Goal: Transaction & Acquisition: Purchase product/service

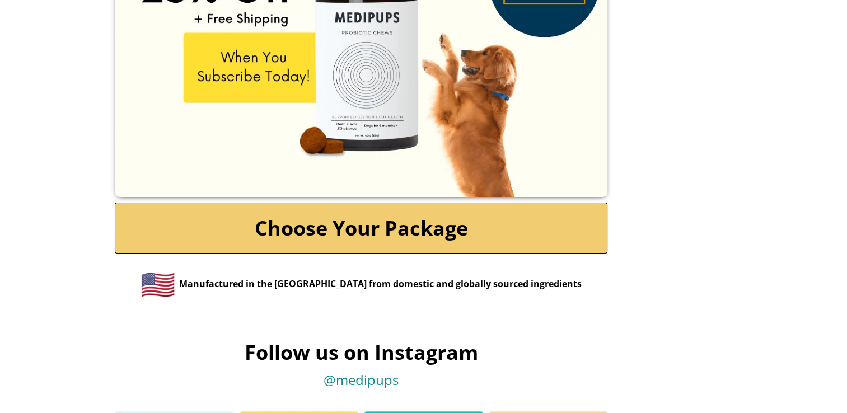
scroll to position [5373, 0]
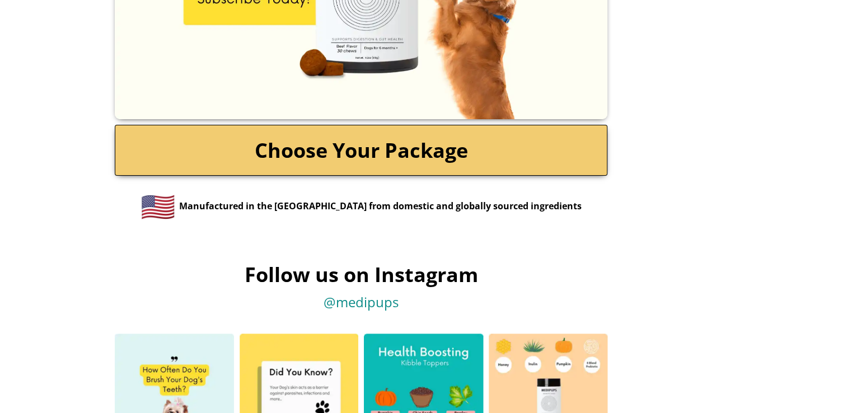
click at [393, 151] on link "Choose Your Package" at bounding box center [361, 150] width 493 height 51
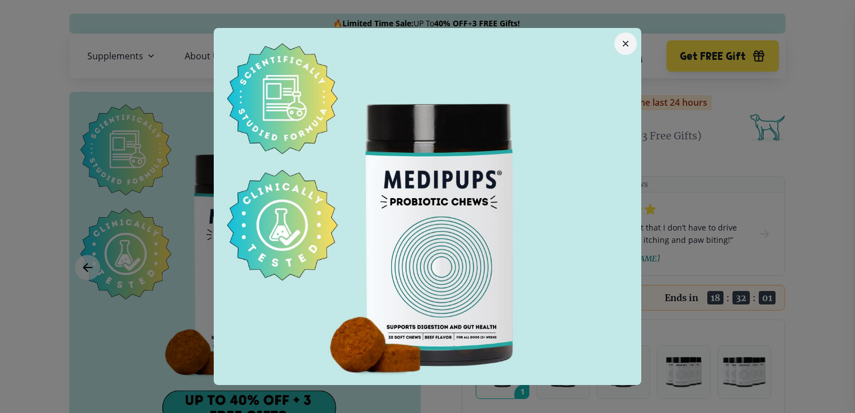
click at [624, 45] on icon "button" at bounding box center [626, 43] width 4 height 4
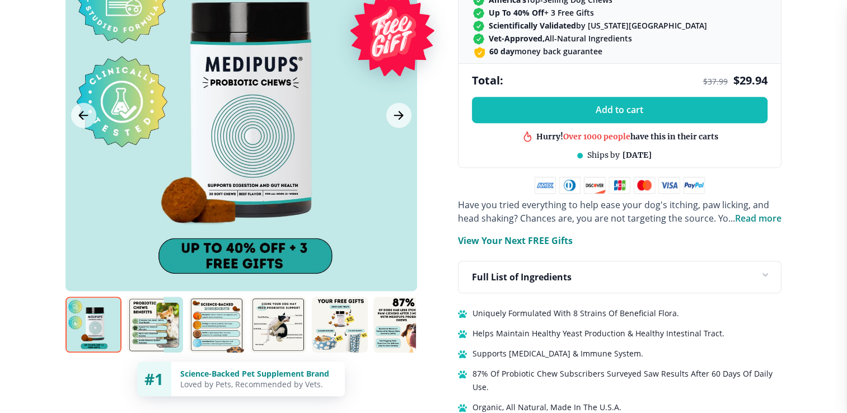
scroll to position [604, 0]
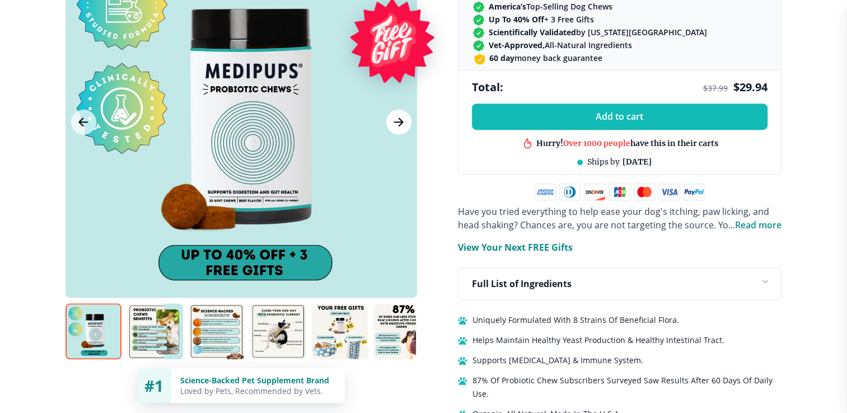
click at [400, 115] on icon "Next Image" at bounding box center [398, 122] width 13 height 14
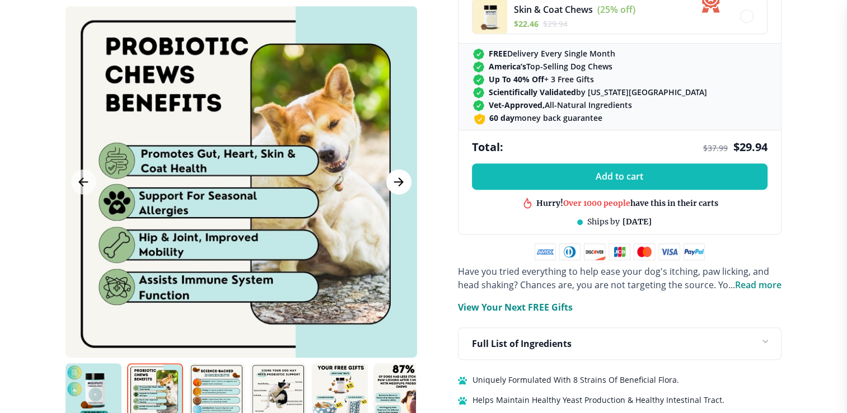
scroll to position [537, 0]
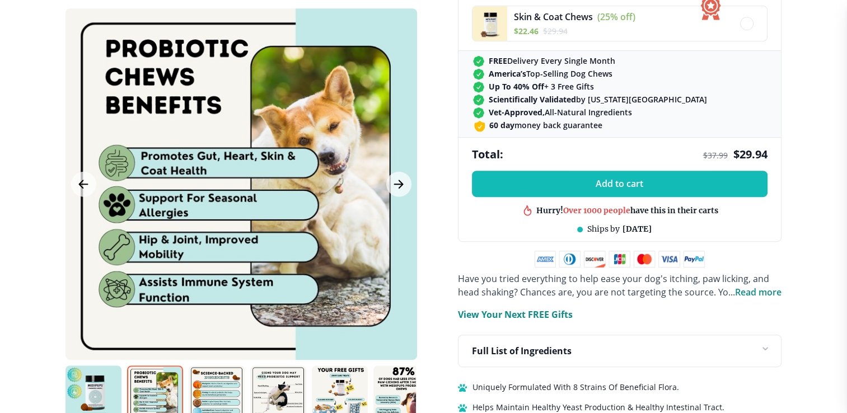
click at [397, 113] on div at bounding box center [241, 184] width 352 height 352
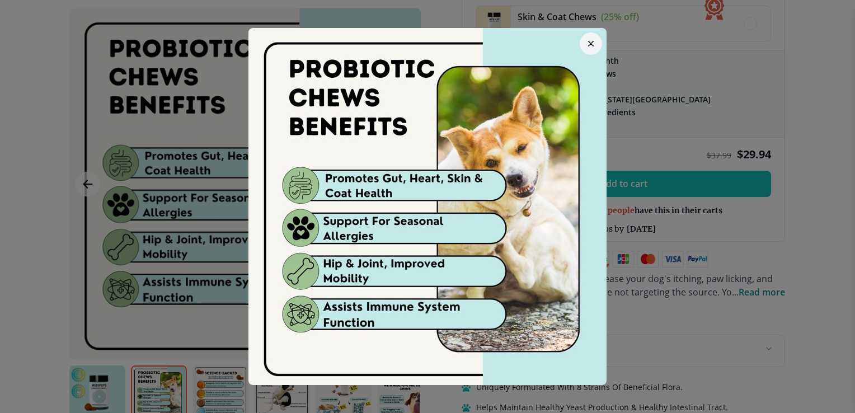
click at [588, 43] on icon "button" at bounding box center [591, 44] width 6 height 6
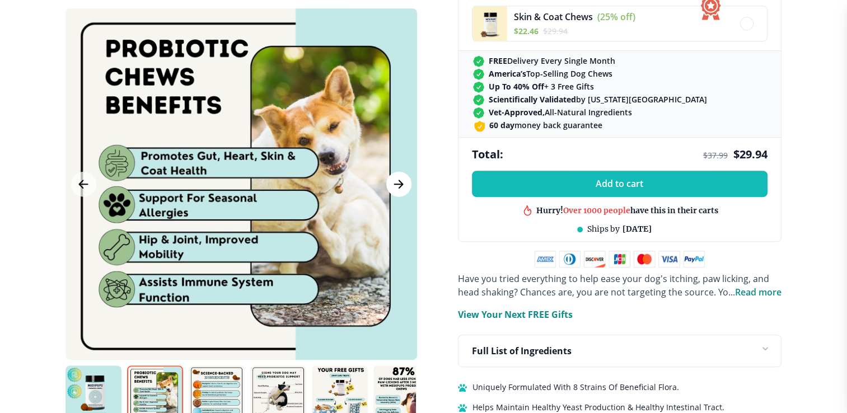
click at [397, 177] on icon "Next Image" at bounding box center [398, 184] width 13 height 14
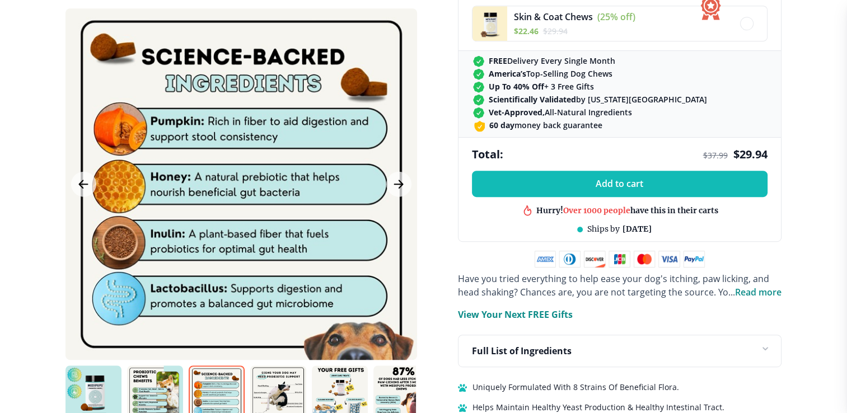
click at [422, 180] on div "BestSeller 200+ people bought in the last 24 hours Probiotic Dog Chews (+ 3 Fre…" at bounding box center [423, 21] width 739 height 934
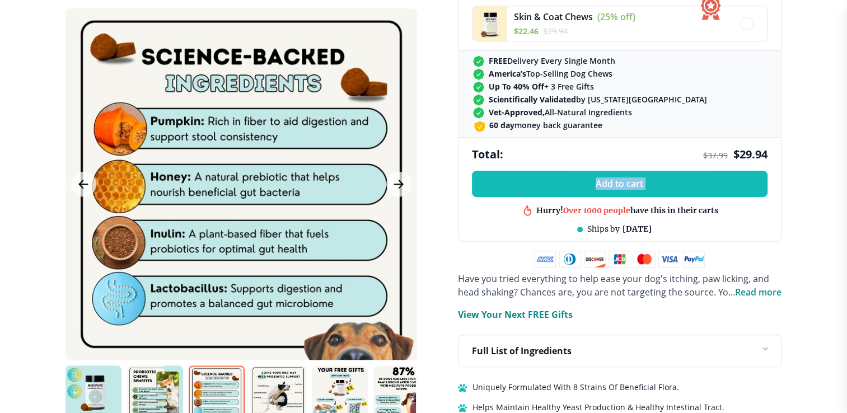
click at [422, 180] on div "BestSeller 200+ people bought in the last 24 hours Probiotic Dog Chews (+ 3 Fre…" at bounding box center [423, 21] width 739 height 934
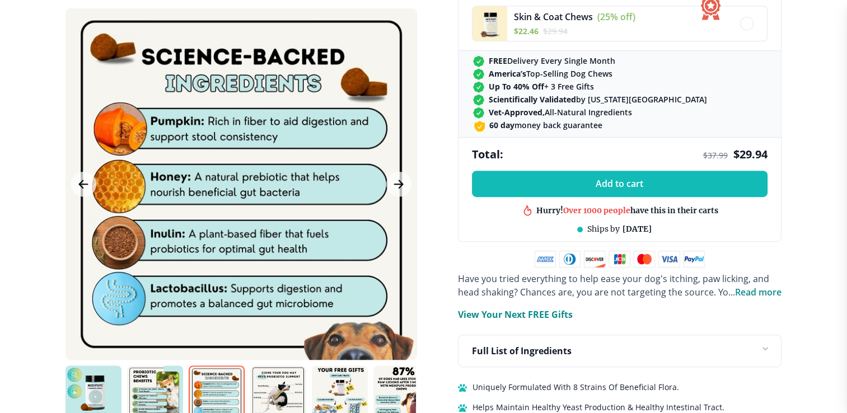
click at [422, 180] on div "BestSeller 200+ people bought in the last 24 hours Probiotic Dog Chews (+ 3 Fre…" at bounding box center [423, 21] width 739 height 934
click at [403, 177] on icon "Next Image" at bounding box center [398, 184] width 13 height 14
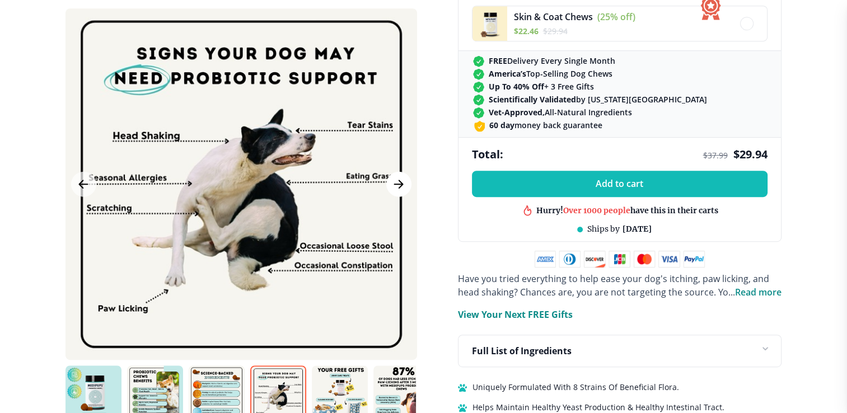
click at [403, 177] on icon "Next Image" at bounding box center [398, 184] width 13 height 14
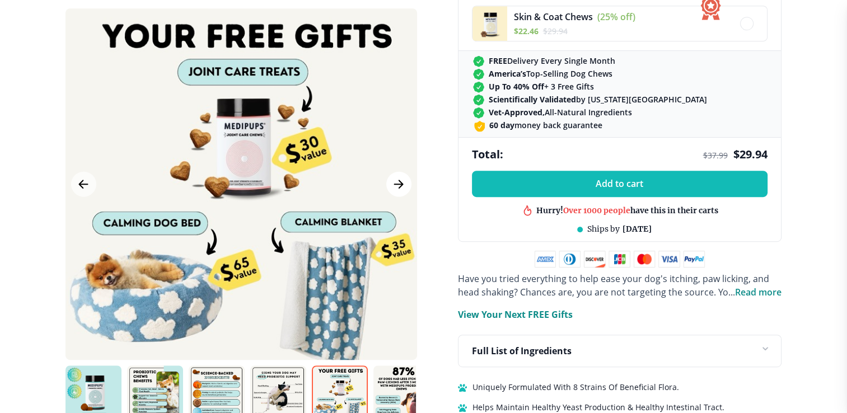
click at [403, 177] on icon "Next Image" at bounding box center [398, 184] width 13 height 14
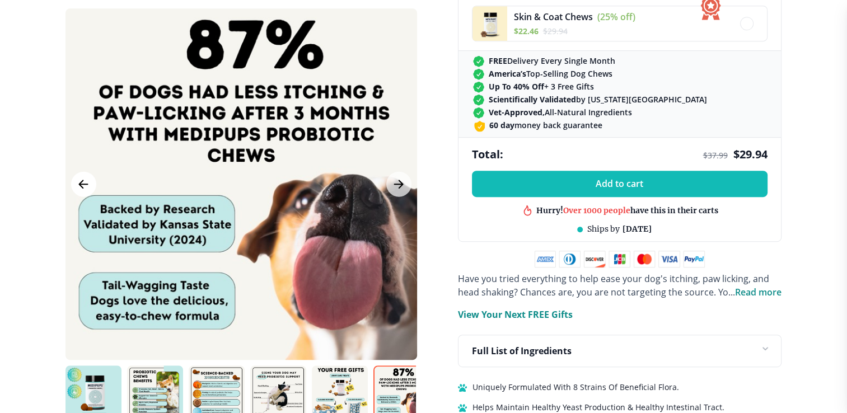
click at [79, 180] on icon "Previous Image" at bounding box center [83, 184] width 8 height 8
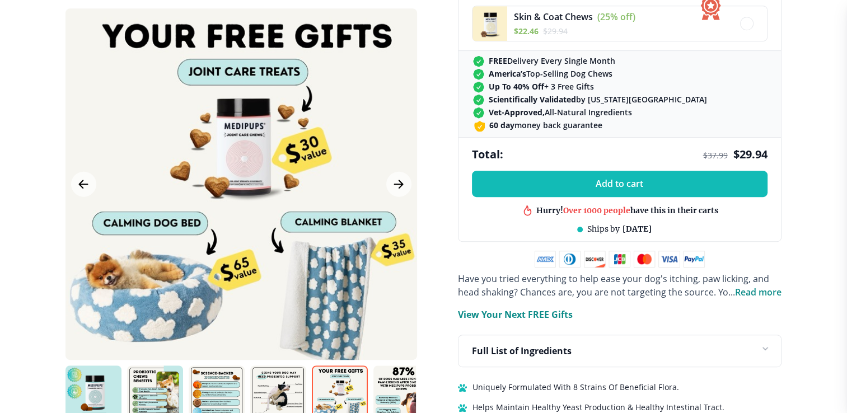
click at [388, 98] on div at bounding box center [241, 184] width 352 height 352
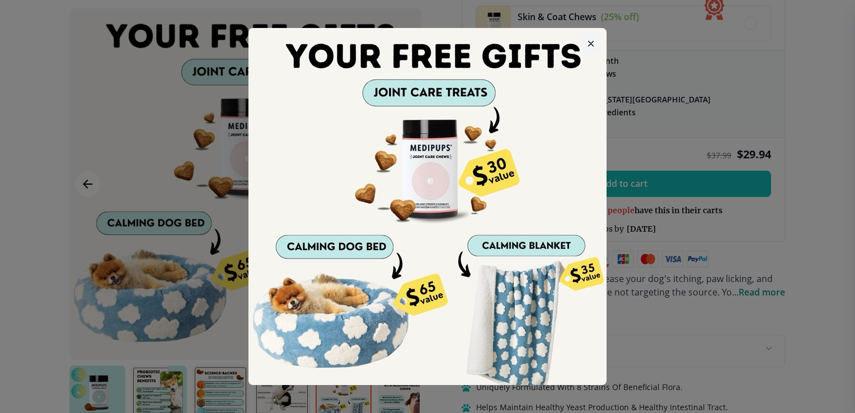
click at [388, 98] on img at bounding box center [428, 207] width 358 height 358
drag, startPoint x: 388, startPoint y: 98, endPoint x: 596, endPoint y: -21, distance: 239.4
click at [593, 40] on button "button" at bounding box center [591, 43] width 22 height 22
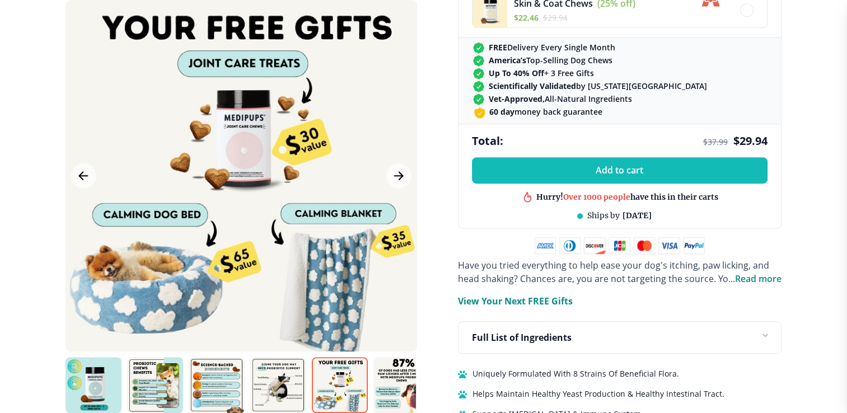
scroll to position [560, 0]
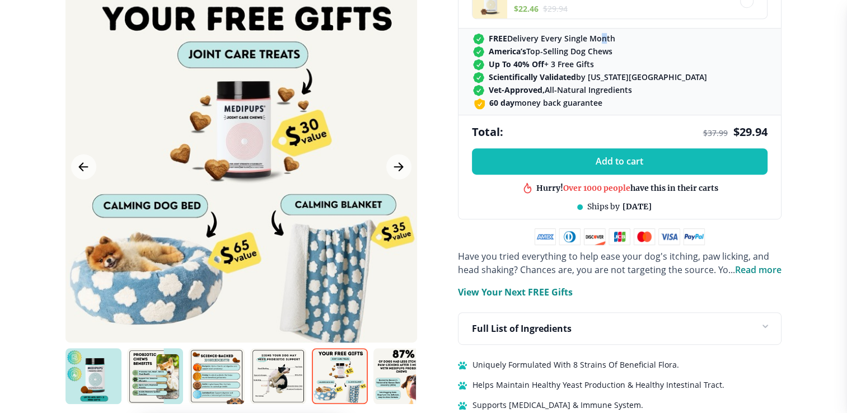
drag, startPoint x: 593, startPoint y: 40, endPoint x: 602, endPoint y: 40, distance: 9.5
click at [602, 40] on span "FREE Delivery Every Single Month" at bounding box center [552, 38] width 126 height 11
click at [400, 160] on icon "Next Image" at bounding box center [398, 167] width 13 height 14
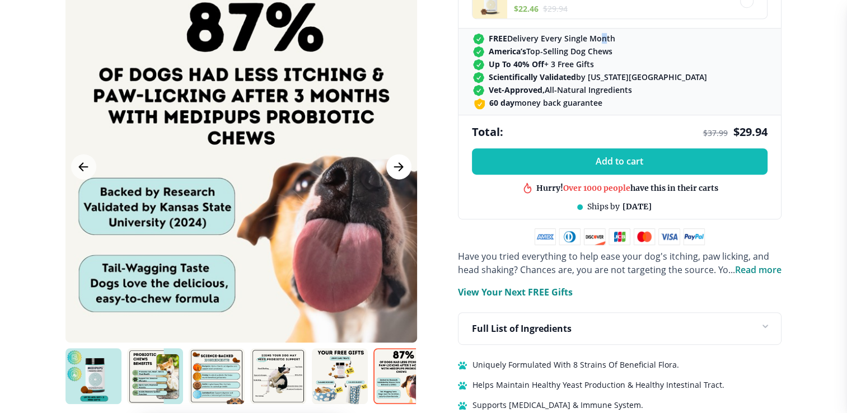
click at [400, 160] on icon "Next Image" at bounding box center [398, 167] width 13 height 14
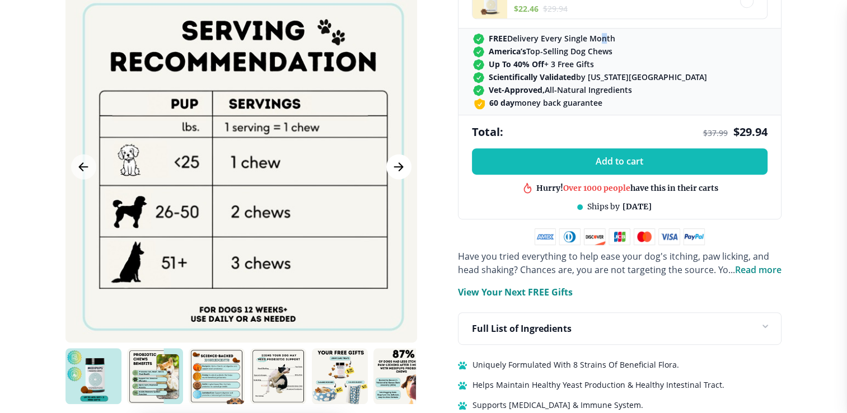
click at [400, 160] on icon "Next Image" at bounding box center [398, 167] width 13 height 14
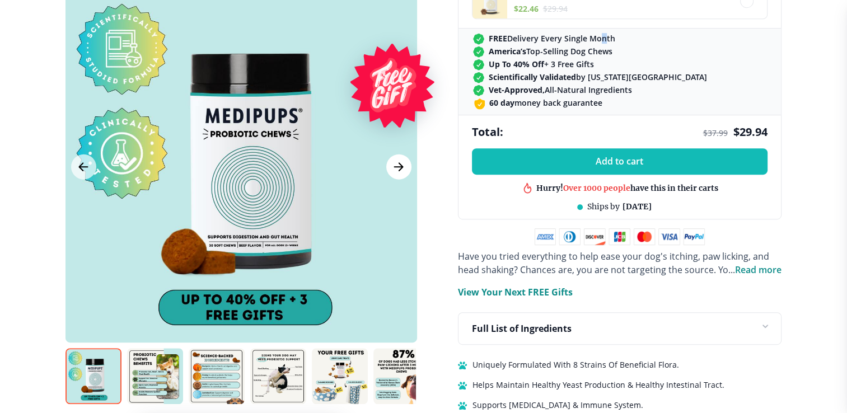
click at [400, 160] on icon "Next Image" at bounding box center [398, 167] width 13 height 14
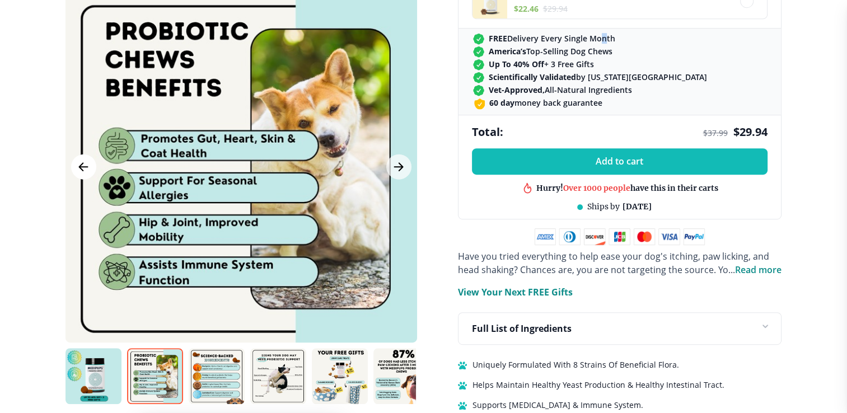
click at [85, 160] on icon "Previous Image" at bounding box center [83, 167] width 13 height 14
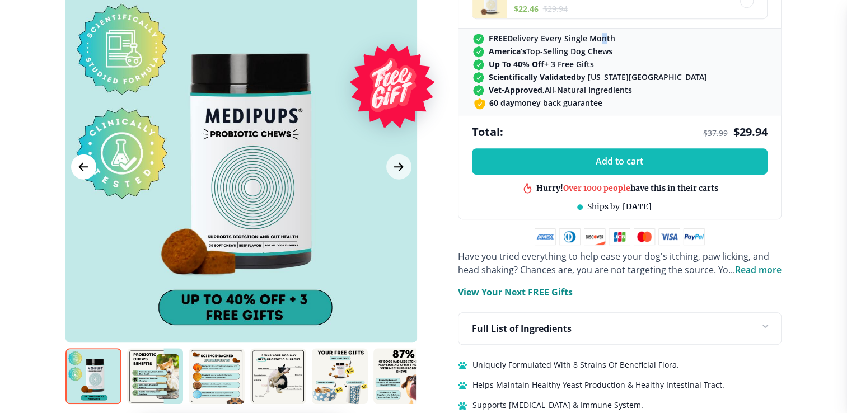
click at [85, 160] on icon "Previous Image" at bounding box center [83, 167] width 13 height 14
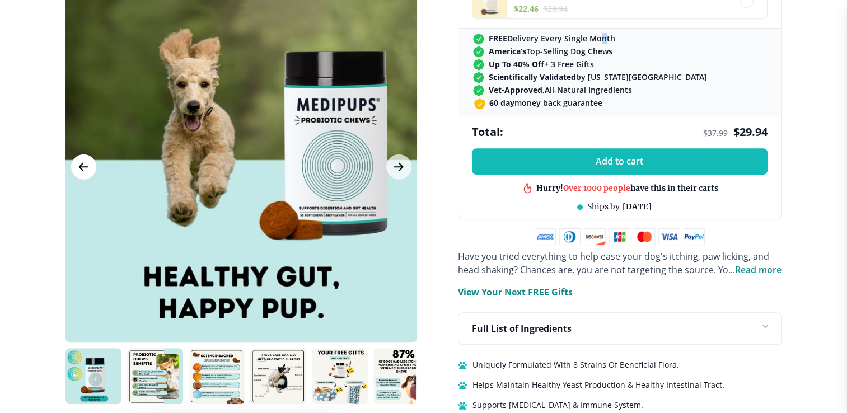
click at [85, 160] on icon "Previous Image" at bounding box center [83, 167] width 13 height 14
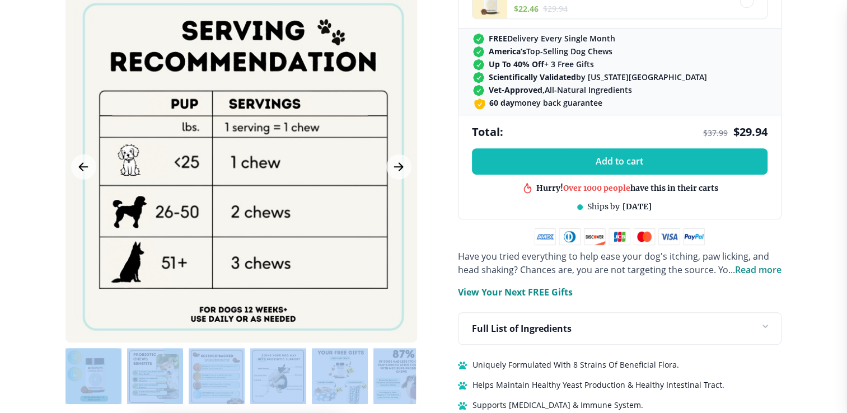
drag, startPoint x: 36, startPoint y: 104, endPoint x: 212, endPoint y: 59, distance: 181.4
click at [402, 163] on icon "Next Image" at bounding box center [399, 167] width 8 height 8
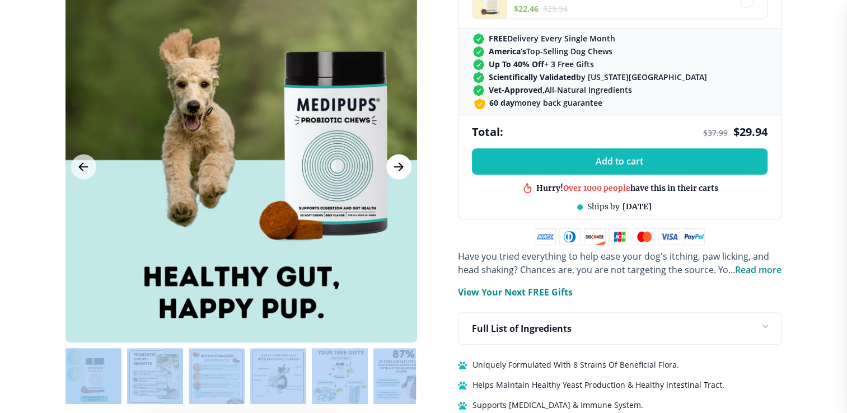
click at [402, 163] on icon "Next Image" at bounding box center [399, 167] width 8 height 8
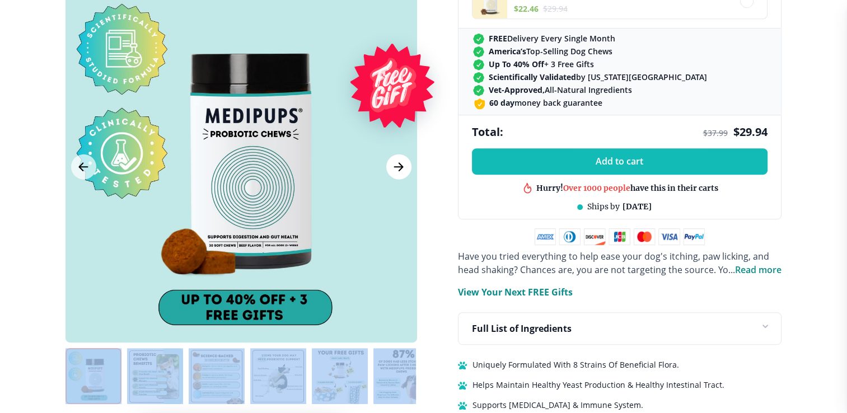
click at [402, 163] on icon "Next Image" at bounding box center [399, 167] width 8 height 8
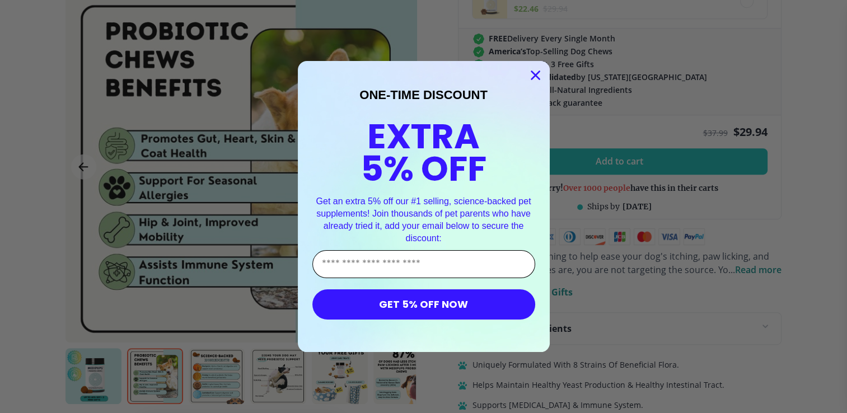
click at [340, 264] on input "Enter Your Email Address" at bounding box center [423, 264] width 223 height 28
type input "**********"
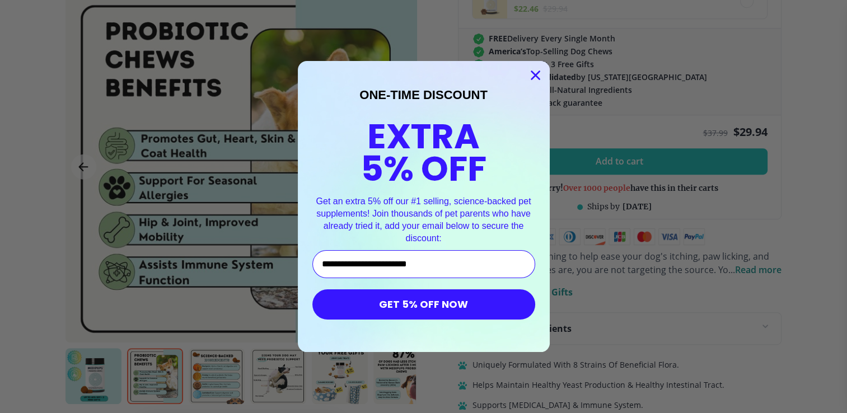
click at [387, 306] on button "GET 5% OFF NOW" at bounding box center [423, 304] width 223 height 30
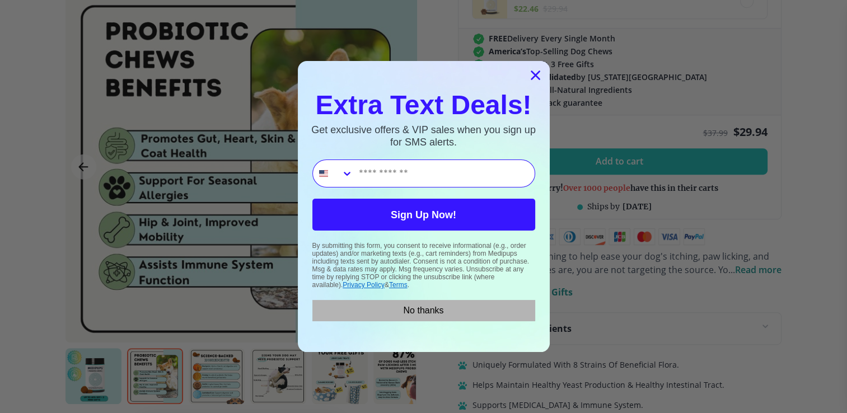
click at [410, 303] on button "No thanks" at bounding box center [423, 310] width 223 height 21
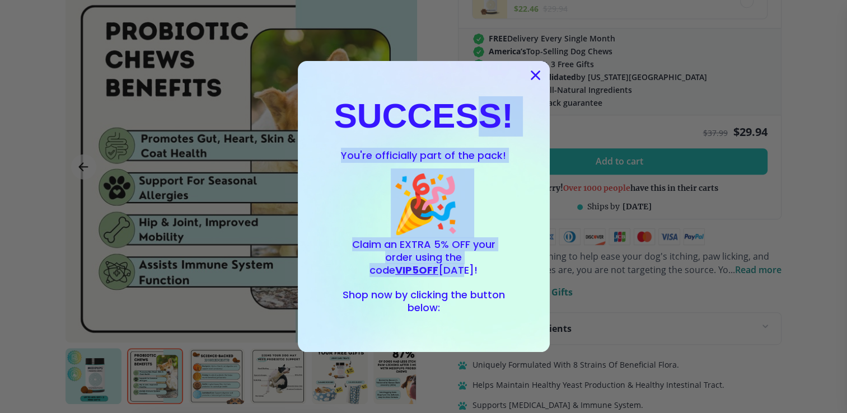
drag, startPoint x: 423, startPoint y: 266, endPoint x: 489, endPoint y: 112, distance: 167.8
click at [489, 112] on div "SUCCESS! You're officially part of the pack! 🎉 Claim an EXTRA 5% OFF your order…" at bounding box center [423, 206] width 229 height 269
drag, startPoint x: 489, startPoint y: 112, endPoint x: 569, endPoint y: 115, distance: 80.1
click at [569, 115] on div "Close dialog SUCCESS! You're officially part of the pack! 🎉 Claim an EXTRA 5% O…" at bounding box center [423, 206] width 847 height 413
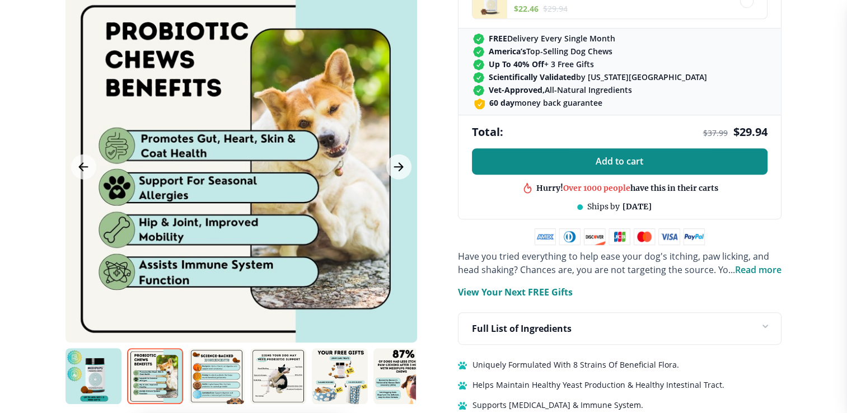
click at [633, 160] on span "Add to cart" at bounding box center [620, 161] width 48 height 11
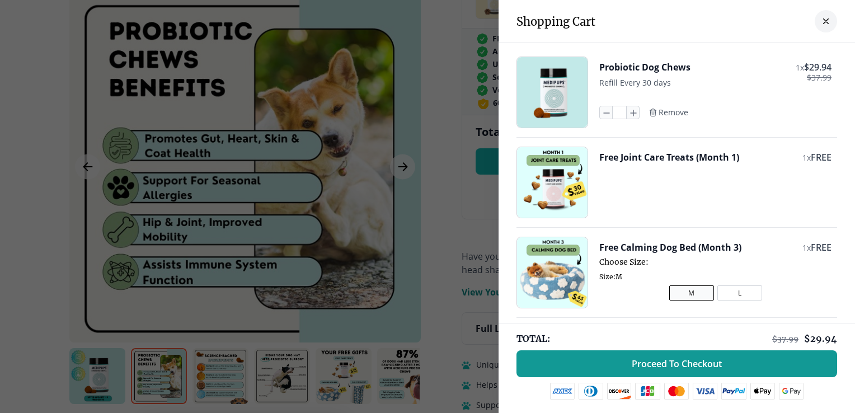
drag, startPoint x: 632, startPoint y: 158, endPoint x: 780, endPoint y: 144, distance: 148.4
click at [780, 144] on div "Probiotic Dog Chews 1 x $ 29.94 $ 37.99 Refill Every 30 days * Remove Free Join…" at bounding box center [677, 225] width 357 height 364
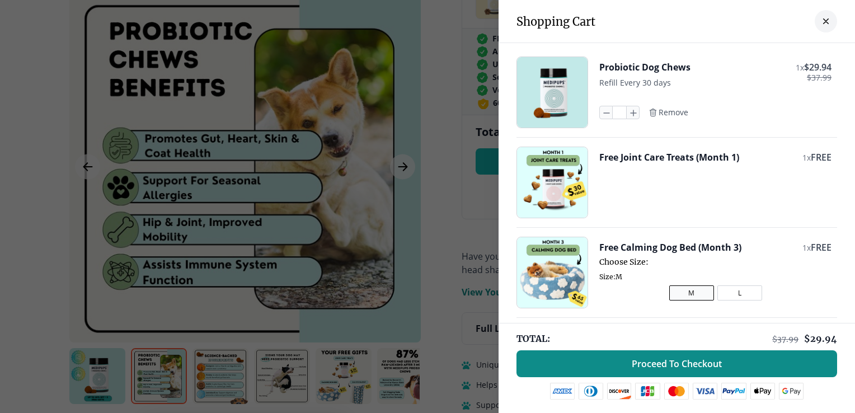
click at [671, 364] on span "Proceed To Checkout" at bounding box center [677, 363] width 90 height 11
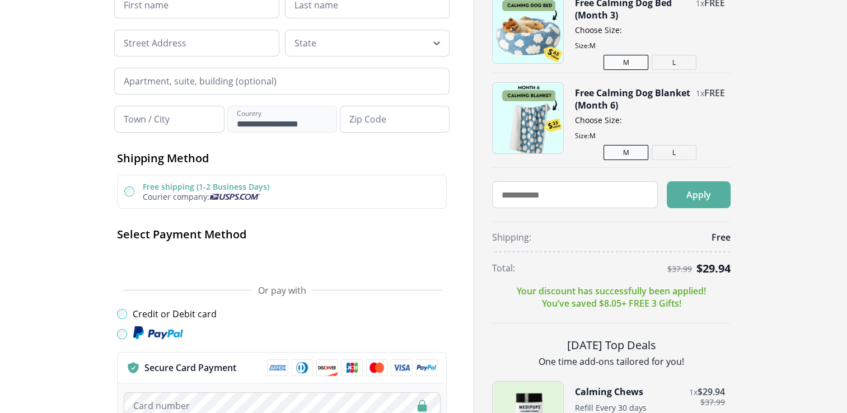
scroll to position [224, 0]
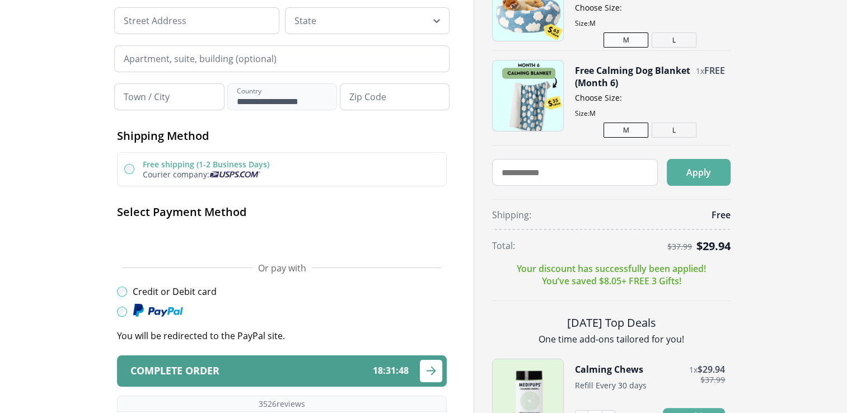
click at [433, 367] on icon "submit" at bounding box center [431, 371] width 8 height 8
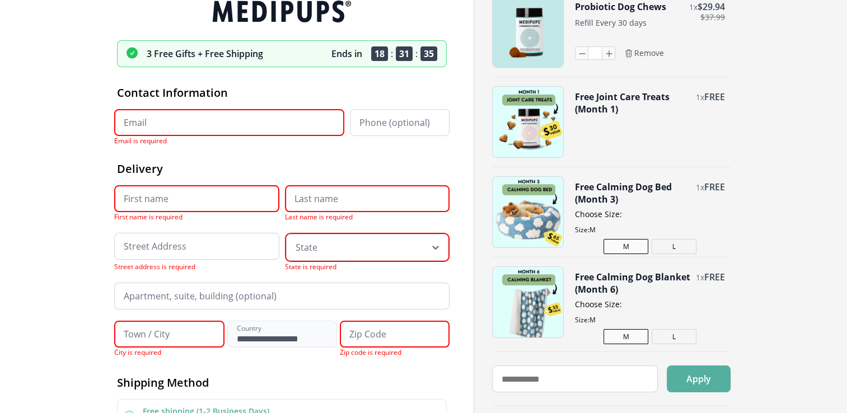
scroll to position [0, 0]
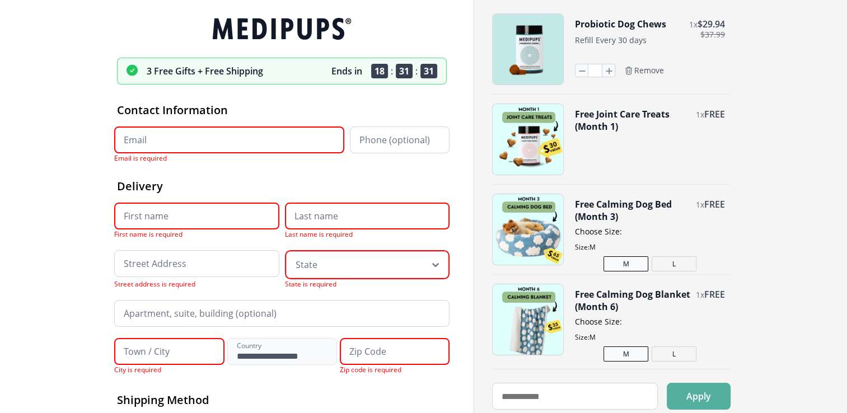
click at [123, 142] on input "Email" at bounding box center [229, 139] width 230 height 27
type input "**********"
type input "*******"
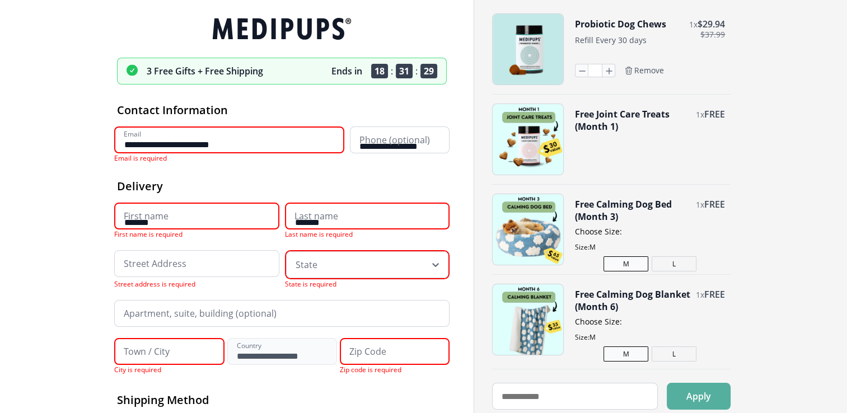
type input "**********"
type input "*****"
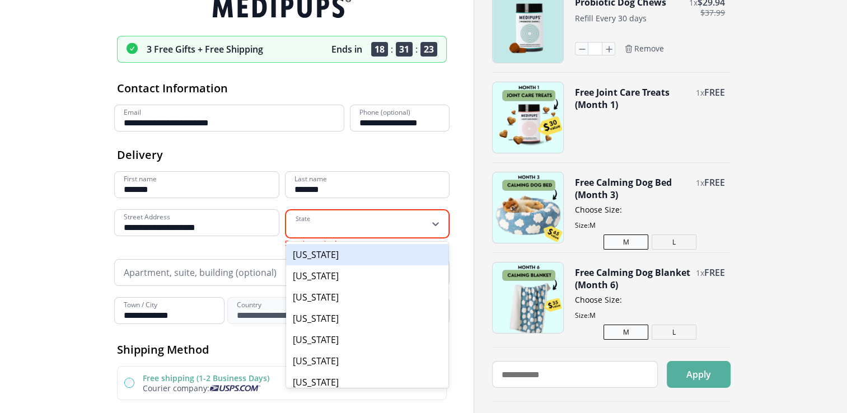
scroll to position [22, 0]
click at [437, 238] on div "55 results available. Use Up and Down to choose options, press Enter to select …" at bounding box center [367, 223] width 165 height 29
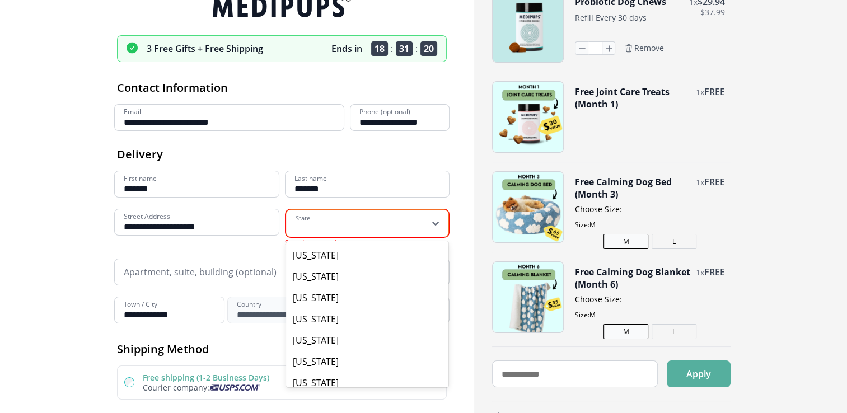
scroll to position [659, 0]
click at [330, 331] on div "[US_STATE]" at bounding box center [367, 339] width 163 height 21
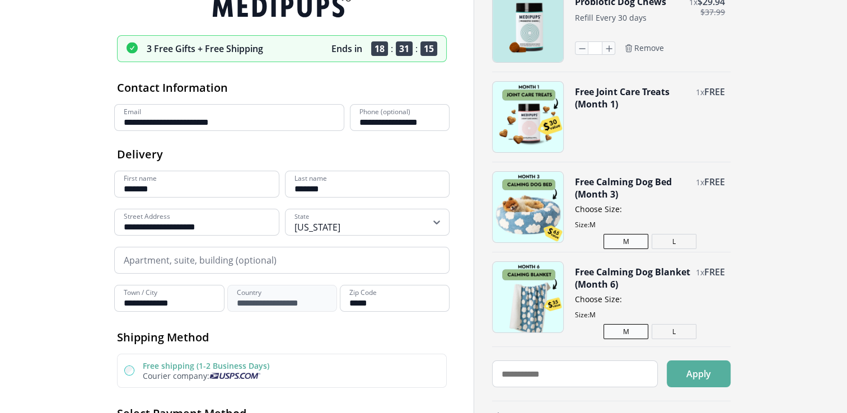
click at [622, 284] on button "Free Calming Dog Blanket (Month 6)" at bounding box center [632, 278] width 115 height 25
click at [665, 329] on button "L" at bounding box center [674, 331] width 45 height 15
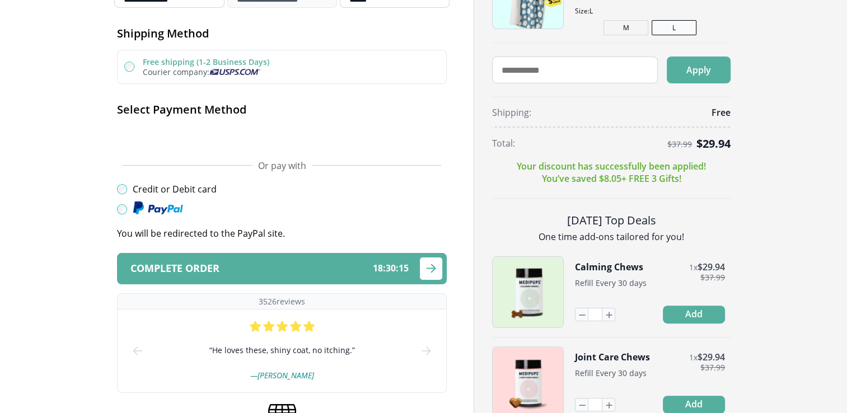
scroll to position [319, 0]
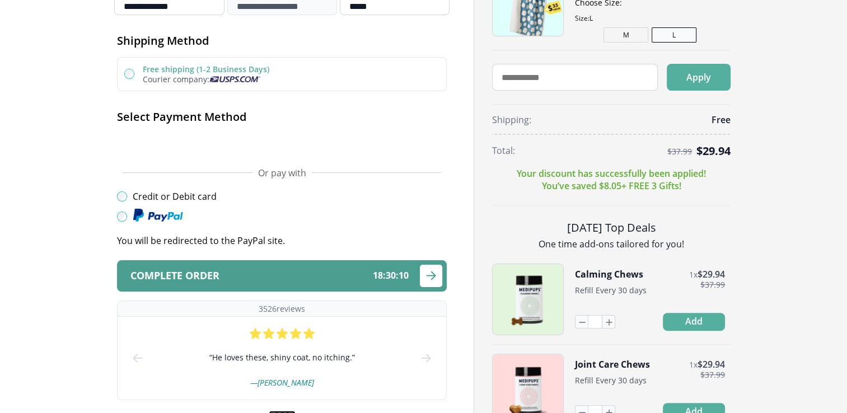
click at [397, 271] on span "18 : 30 : 10" at bounding box center [391, 275] width 36 height 11
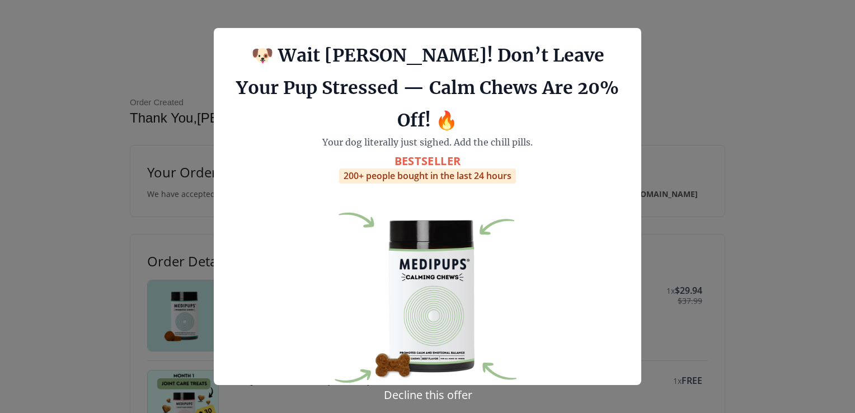
click at [461, 394] on button "Decline this offer" at bounding box center [428, 395] width 95 height 16
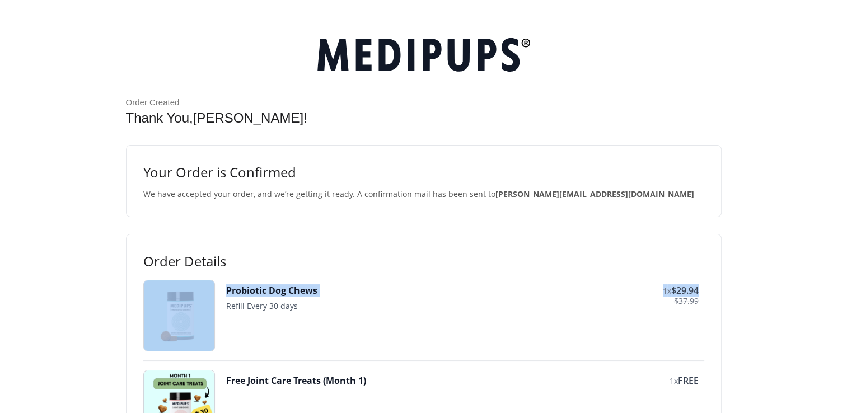
drag, startPoint x: 601, startPoint y: 241, endPoint x: 826, endPoint y: 275, distance: 227.6
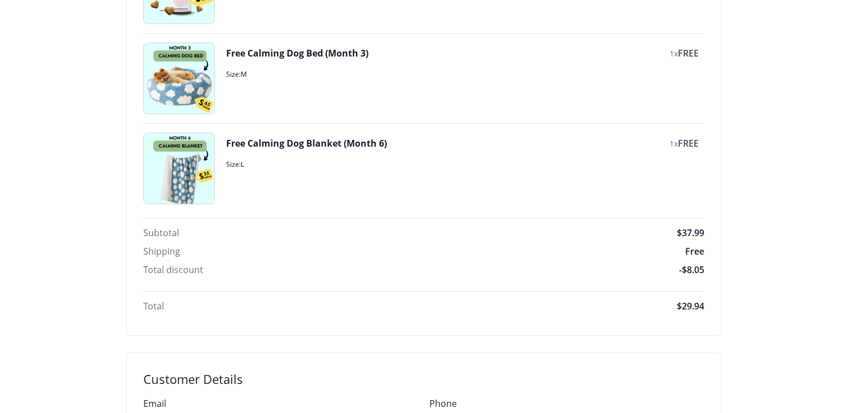
scroll to position [425, 0]
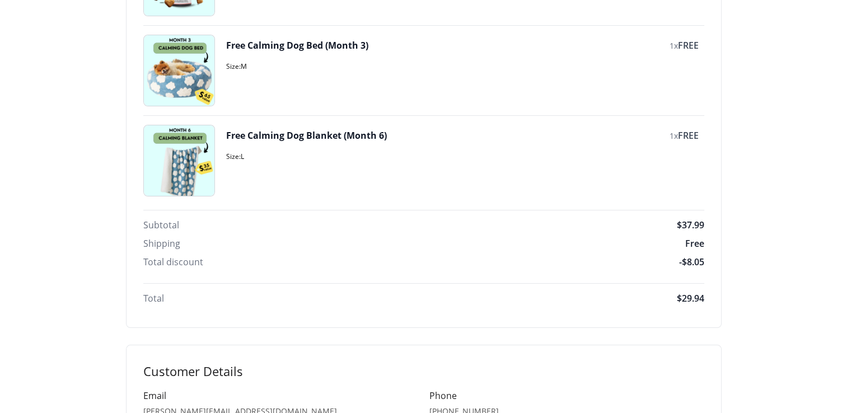
click at [329, 135] on button "Free Calming Dog Blanket (Month 6)" at bounding box center [306, 135] width 161 height 12
